Goal: Task Accomplishment & Management: Manage account settings

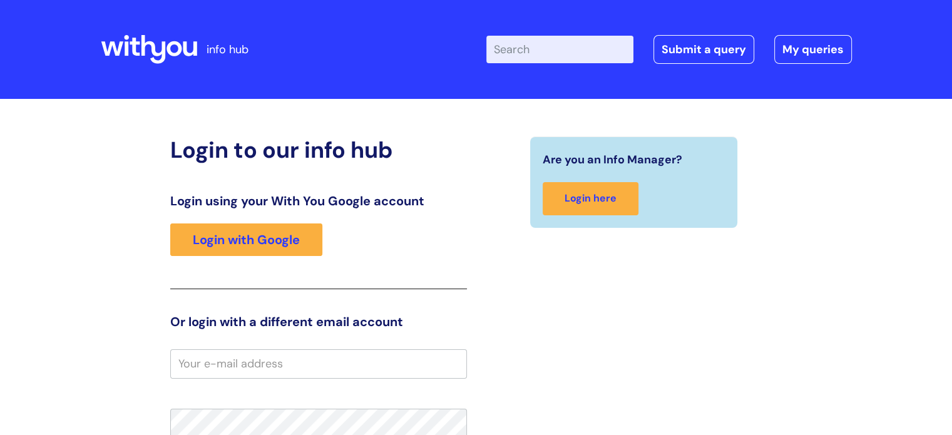
click at [533, 50] on input "Enter your search term here..." at bounding box center [560, 50] width 147 height 28
type input "it support"
click button "Search" at bounding box center [0, 0] width 0 height 0
click at [503, 220] on section "Are you an Info Manager? Login here" at bounding box center [634, 181] width 297 height 91
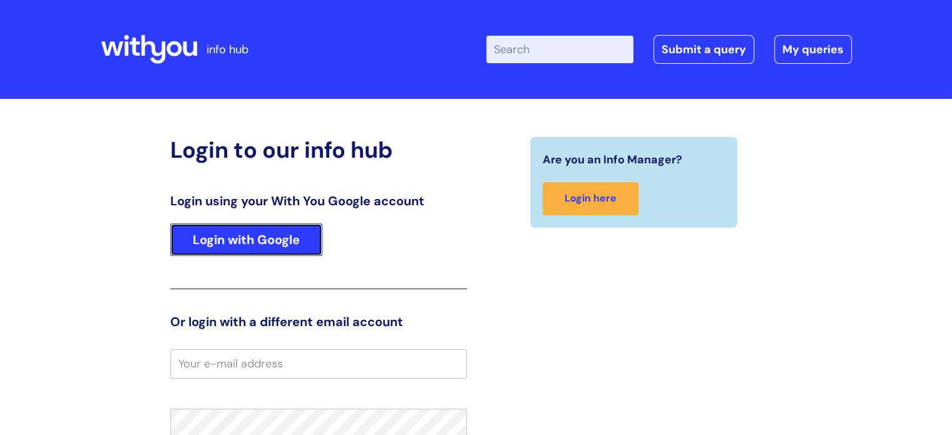
click at [212, 247] on link "Login with Google" at bounding box center [246, 240] width 152 height 33
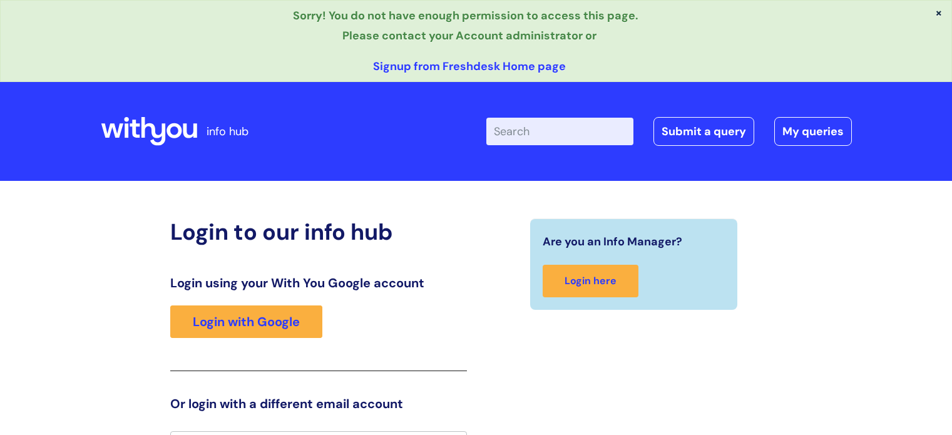
scroll to position [25, 0]
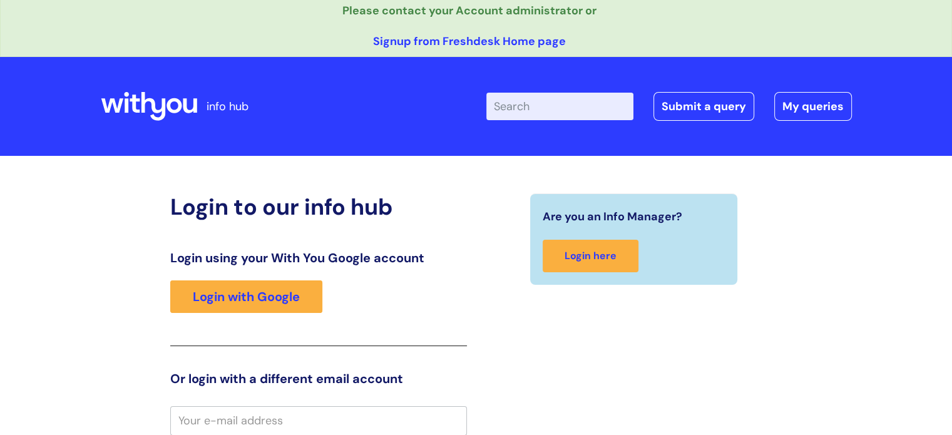
click at [195, 332] on div "Login using your With You Google account Login with Google" at bounding box center [318, 298] width 297 height 96
click at [225, 414] on input "email" at bounding box center [318, 420] width 297 height 29
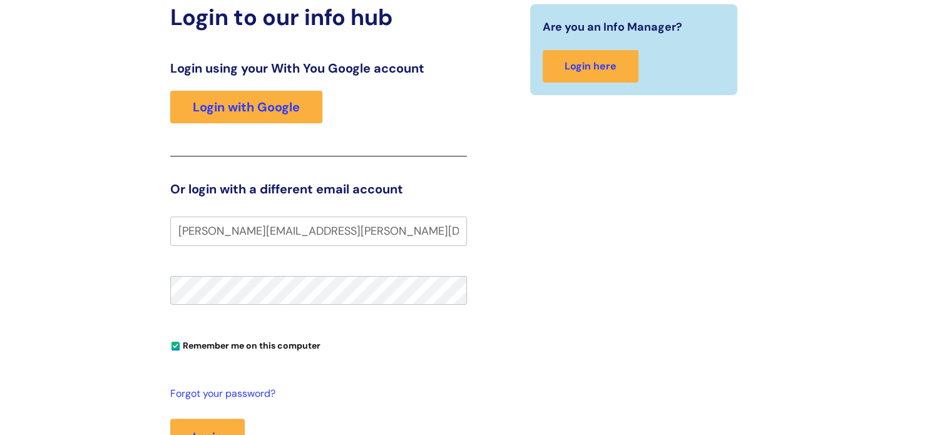
scroll to position [230, 0]
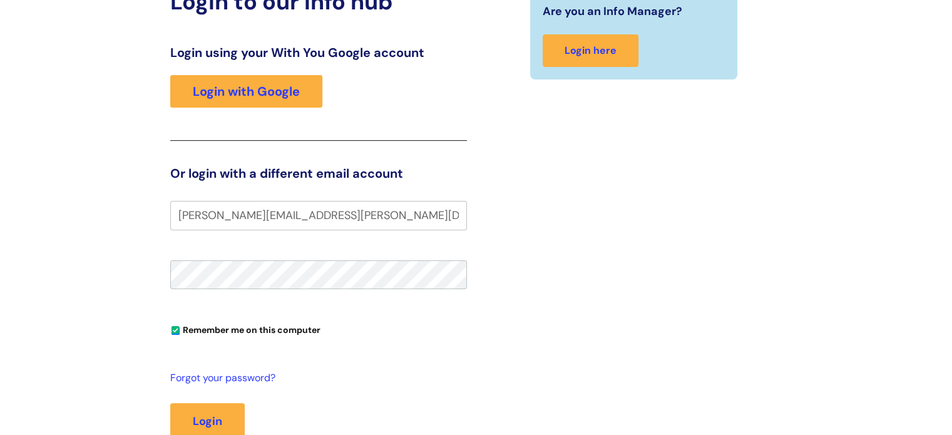
type input "tracy.munro@wearewithyou.org.uk"
click at [170, 403] on button "Login" at bounding box center [207, 421] width 75 height 36
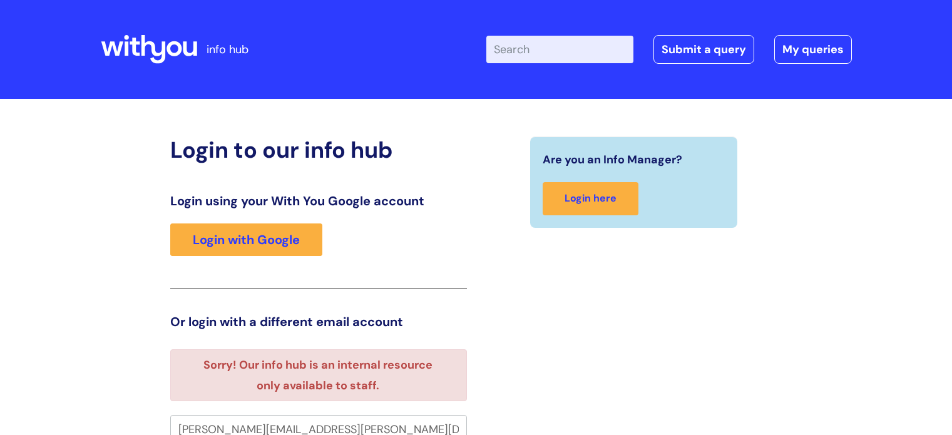
scroll to position [8, 0]
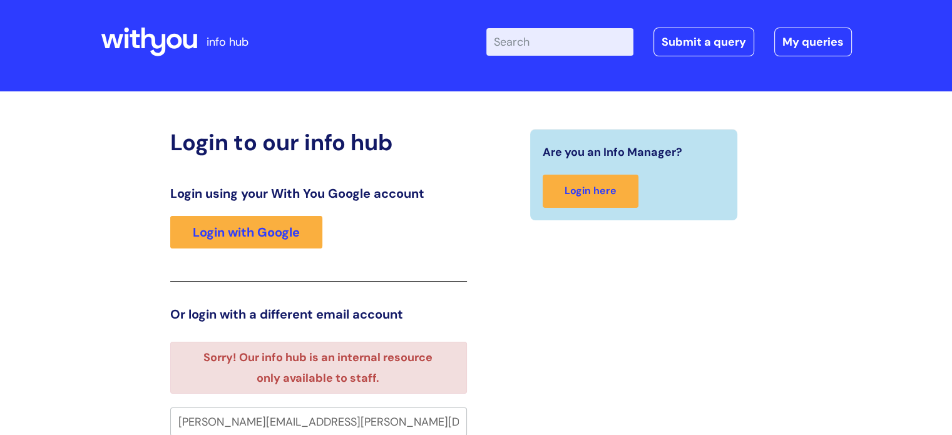
click at [552, 325] on div "Are you an Info Manager? Login here" at bounding box center [634, 414] width 316 height 570
